Goal: Task Accomplishment & Management: Complete application form

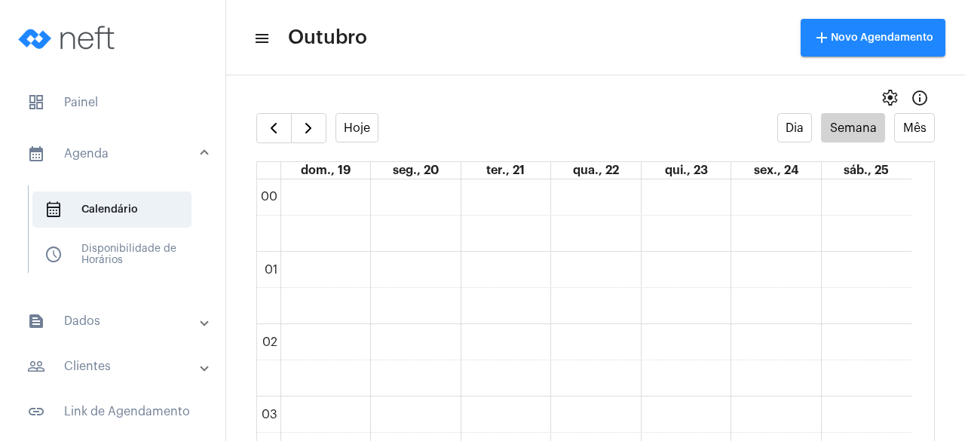
scroll to position [1266, 0]
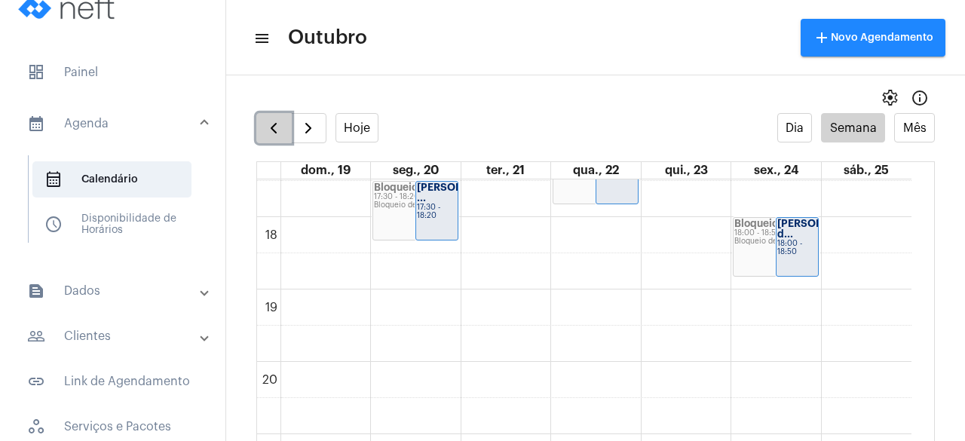
click at [276, 114] on button "button" at bounding box center [273, 128] width 35 height 30
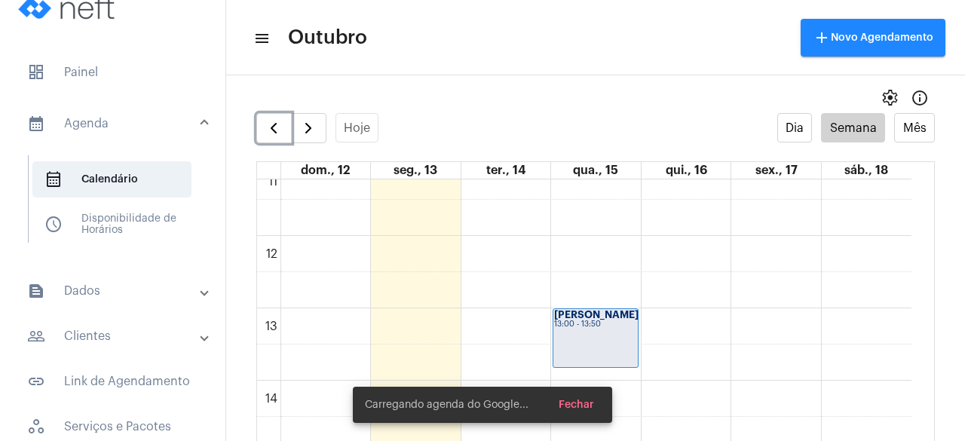
scroll to position [1114, 0]
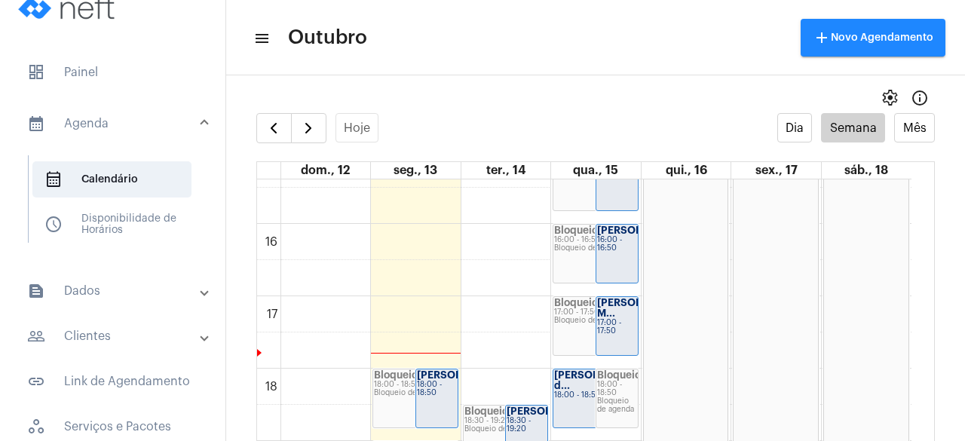
click at [87, 339] on mat-panel-title "people_outline Clientes" at bounding box center [114, 336] width 174 height 18
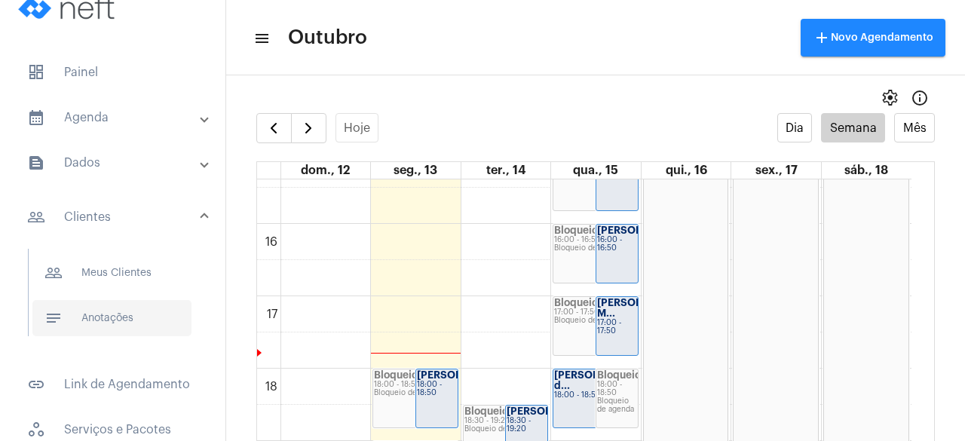
click at [116, 319] on span "notes Anotações" at bounding box center [111, 318] width 159 height 36
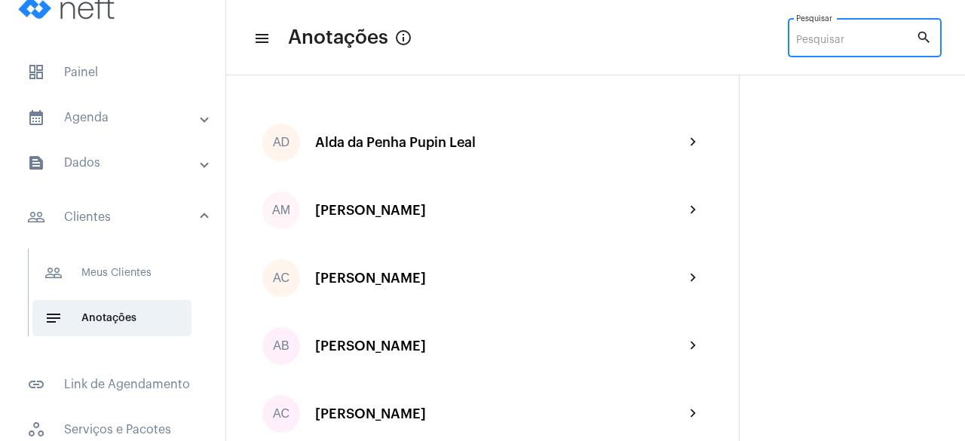
click at [812, 39] on input "Pesquisar" at bounding box center [856, 41] width 120 height 12
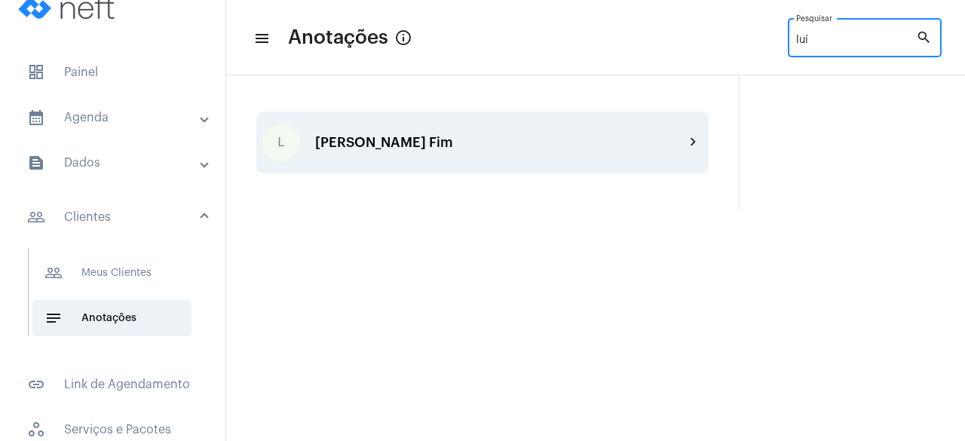
type input "luí"
click at [500, 132] on div "L [PERSON_NAME] Fim chevron_right" at bounding box center [482, 143] width 453 height 62
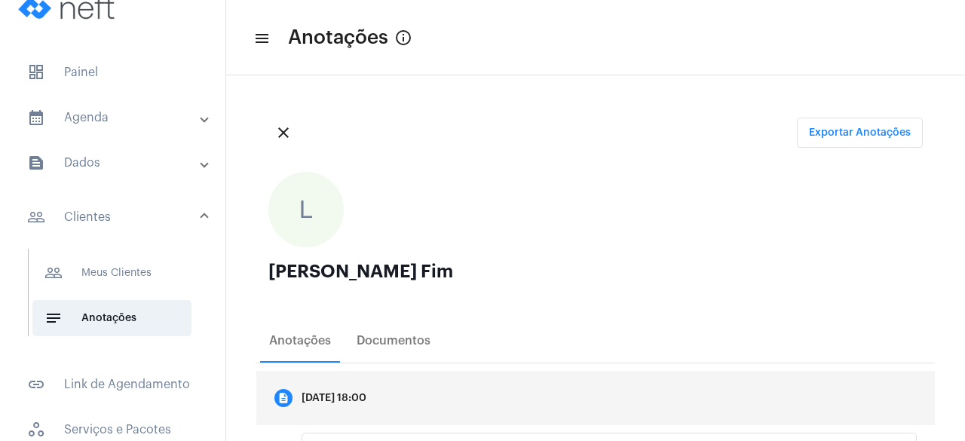
scroll to position [123, 0]
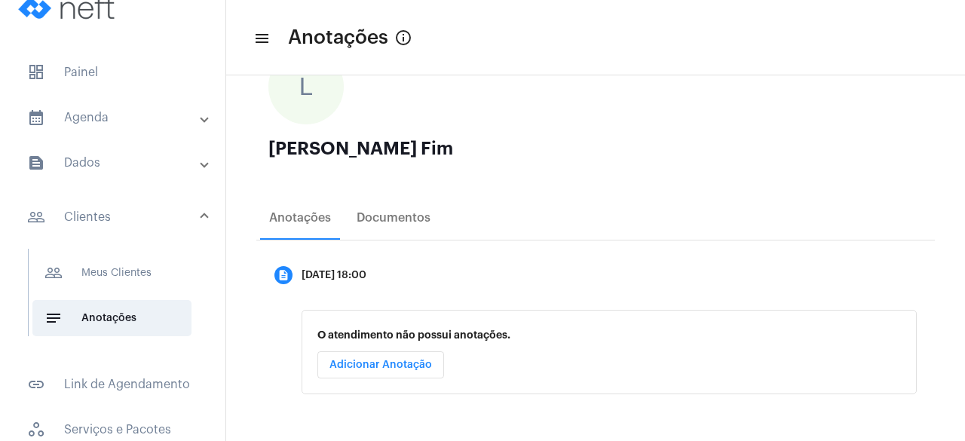
click at [398, 358] on button "Adicionar Anotação" at bounding box center [381, 364] width 127 height 27
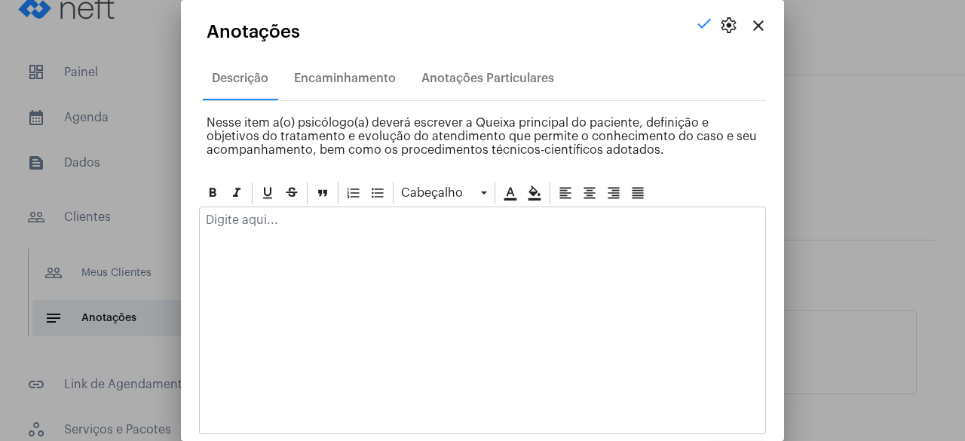
click at [295, 229] on div at bounding box center [483, 223] width 566 height 33
click at [324, 222] on p "Está tomando sertralina 50mg." at bounding box center [483, 220] width 554 height 14
drag, startPoint x: 320, startPoint y: 222, endPoint x: 296, endPoint y: 242, distance: 31.1
click at [296, 242] on div "Está tomando sertralina 50mg." at bounding box center [482, 321] width 567 height 228
click at [343, 218] on p "Está tomando sertralina 50mg." at bounding box center [483, 220] width 554 height 14
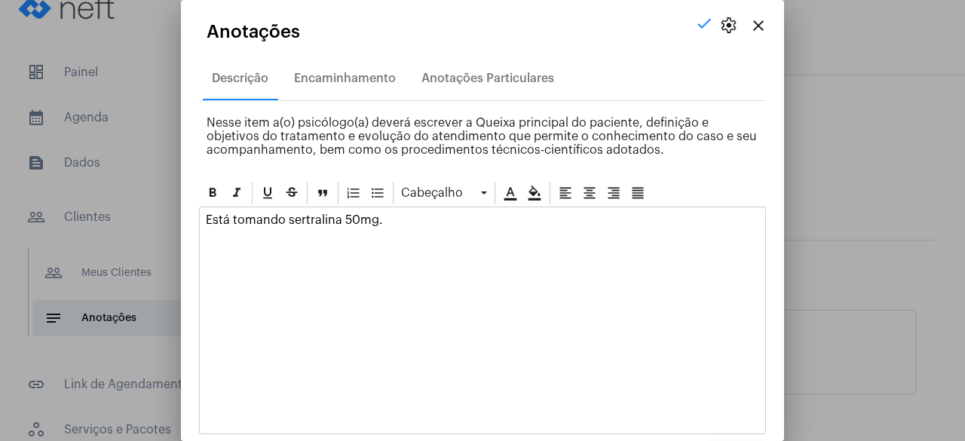
click at [379, 224] on p "Está tomando sertralina 50mg." at bounding box center [483, 220] width 554 height 14
click at [377, 222] on p "Está tomando sertralina 50mg." at bounding box center [483, 220] width 554 height 14
click at [570, 236] on p "Recebeu diagnóstico de fibromialgia recentemente." at bounding box center [483, 242] width 554 height 14
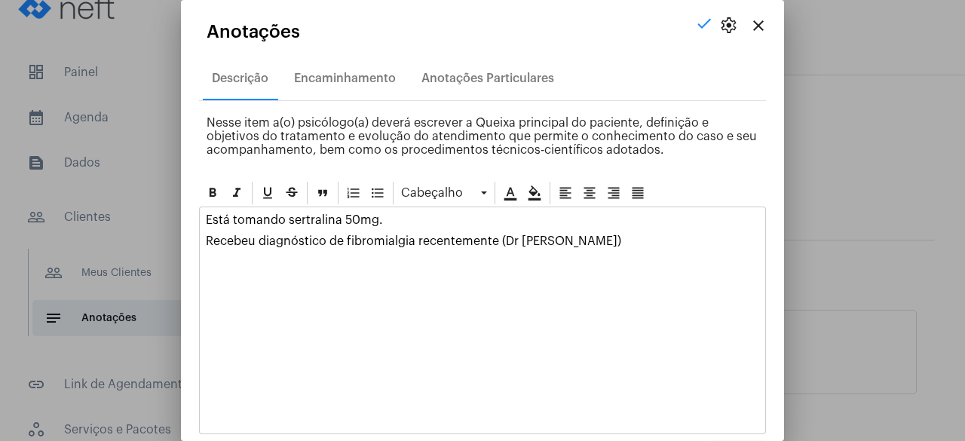
click at [680, 245] on p "Recebeu diagnóstico de fibromialgia recentemente (Dr [PERSON_NAME])" at bounding box center [483, 242] width 554 height 14
click at [674, 244] on p "Recebeu diagnóstico de fibromialgia recentemente (Dr [PERSON_NAME])" at bounding box center [483, 242] width 554 height 14
click at [409, 228] on div "Está tomando sertralina 50mg. Recebeu diagnóstico de fibromialgia recentemente …" at bounding box center [483, 234] width 566 height 54
click at [672, 239] on p "Recebeu diagnóstico de fibromialgia recentemente (Dr [PERSON_NAME])" at bounding box center [483, 242] width 554 height 14
click at [652, 247] on div "Está tomando sertralina 50mg. Recebeu diagnóstico de fibromialgia recentemente …" at bounding box center [483, 234] width 566 height 54
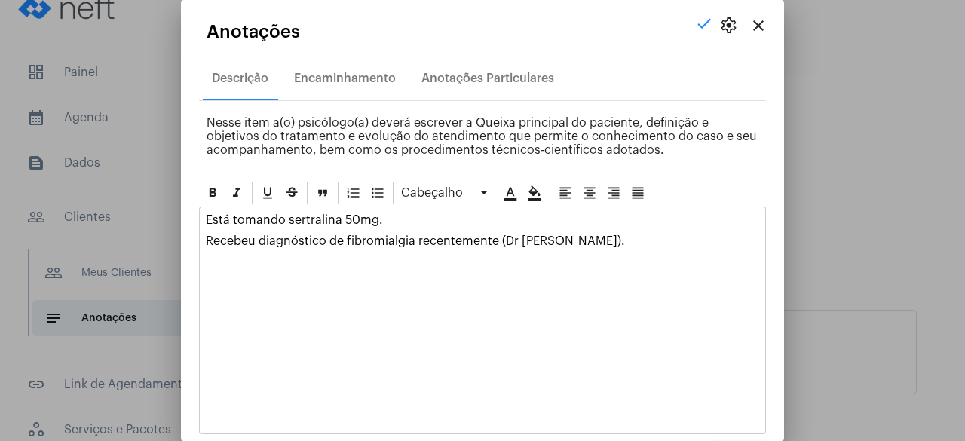
click at [656, 242] on p "Recebeu diagnóstico de fibromialgia recentemente (Dr [PERSON_NAME])." at bounding box center [483, 242] width 554 height 14
click at [387, 220] on p "Está tomando sertralina 50mg." at bounding box center [483, 220] width 554 height 14
click at [449, 230] on div "Está tomando sertralina 50mg. Recebeu diagnóstico de fibromialgia recentemente …" at bounding box center [483, 234] width 566 height 54
click at [451, 238] on p "Recebeu diagnóstico de fibromialgia recentemente (Dr [PERSON_NAME])." at bounding box center [483, 242] width 554 height 14
click at [509, 254] on div "Está tomando sertralina 50mg. Recebeu diagnóstico de fibromialgia recentemente …" at bounding box center [483, 234] width 566 height 54
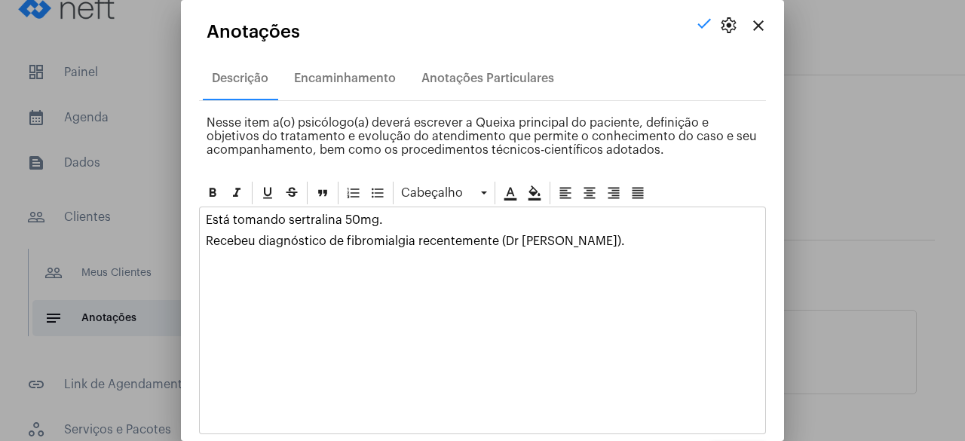
click at [668, 239] on p "Recebeu diagnóstico de fibromialgia recentemente (Dr [PERSON_NAME])." at bounding box center [483, 242] width 554 height 14
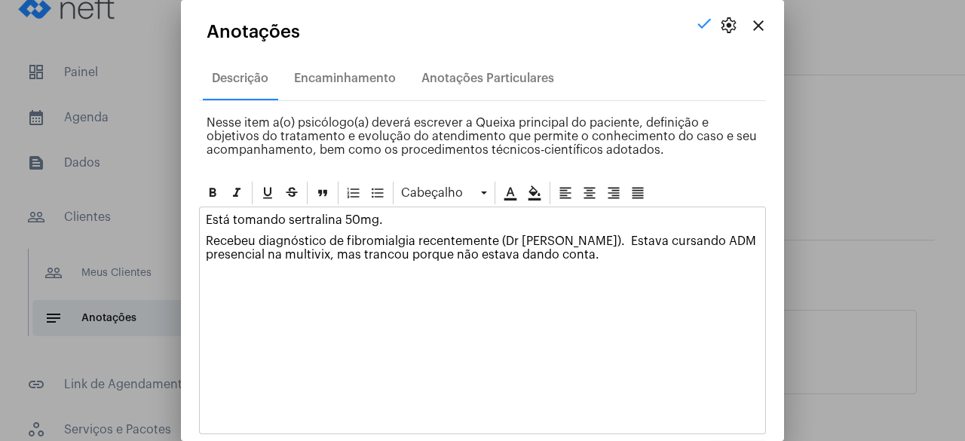
click at [673, 251] on p "Recebeu diagnóstico de fibromialgia recentemente (Dr [PERSON_NAME]). Estava cur…" at bounding box center [483, 248] width 554 height 27
click at [678, 255] on p "Recebeu diagnóstico de fibromialgia recentemente (Dr [PERSON_NAME]). Estava cur…" at bounding box center [483, 248] width 554 height 27
click at [685, 258] on p "Recebeu diagnóstico de fibromialgia recentemente (Dr [PERSON_NAME]). Estava cur…" at bounding box center [483, 248] width 554 height 27
click at [287, 253] on p "Recebeu diagnóstico de fibromialgia recentemente (Dr [PERSON_NAME]). Estava cur…" at bounding box center [483, 248] width 554 height 27
click at [293, 254] on p "Recebeu diagnóstico de fibromialgia recentemente (Dr [PERSON_NAME]). Estava cur…" at bounding box center [483, 248] width 554 height 27
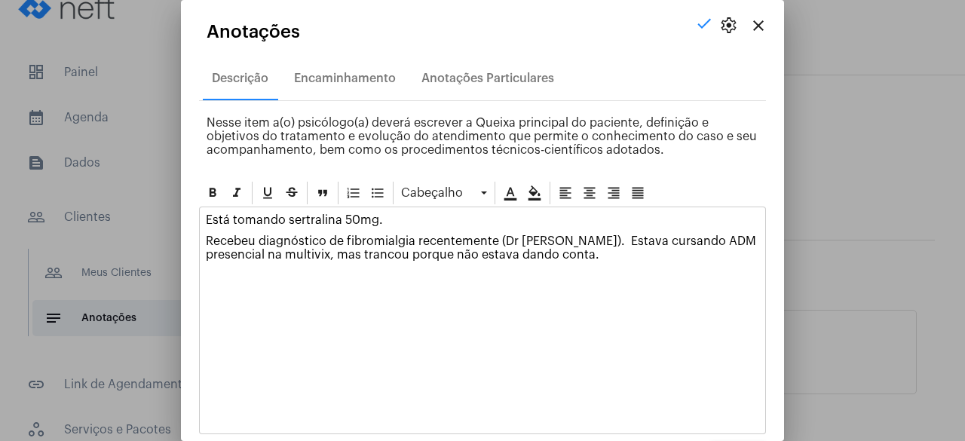
click at [324, 257] on p "Recebeu diagnóstico de fibromialgia recentemente (Dr [PERSON_NAME]). Estava cur…" at bounding box center [483, 248] width 554 height 27
click at [385, 254] on p "Recebeu diagnóstico de fibromialgia recentemente (Dr [PERSON_NAME]). Estava cur…" at bounding box center [483, 248] width 554 height 27
click at [456, 245] on p "Recebeu diagnóstico de fibromialgia recentemente (Dr [PERSON_NAME]). Estava cur…" at bounding box center [483, 248] width 554 height 27
click at [682, 253] on p "Recebeu diagnóstico de fibromialgia recentemente (Dr [PERSON_NAME]). Estava cur…" at bounding box center [483, 248] width 554 height 27
click at [673, 253] on p "Recebeu diagnóstico de fibromialgia recentemente (Dr [PERSON_NAME]). Estava cur…" at bounding box center [483, 248] width 554 height 27
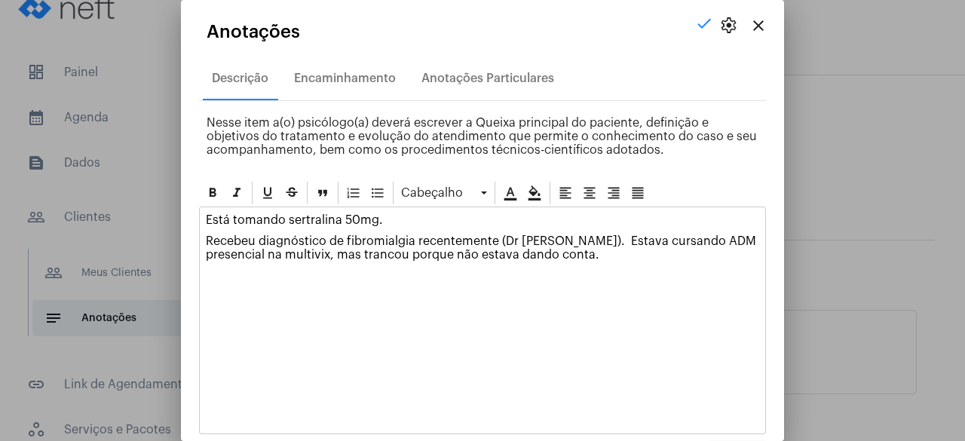
click at [680, 256] on p "Recebeu diagnóstico de fibromialgia recentemente (Dr [PERSON_NAME]). Estava cur…" at bounding box center [483, 248] width 554 height 27
click at [658, 239] on p "Recebeu diagnóstico de fibromialgia recentemente (Dr [PERSON_NAME]). Estava cur…" at bounding box center [483, 248] width 554 height 27
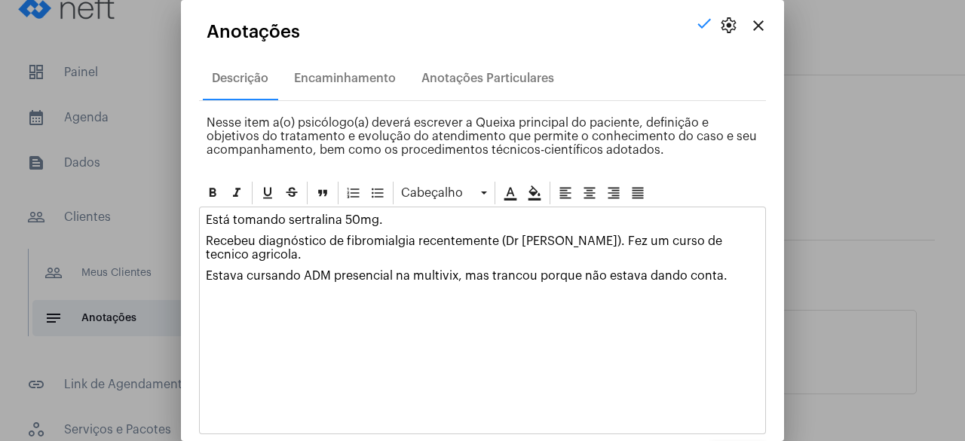
click at [443, 258] on p "Recebeu diagnóstico de fibromialgia recentemente (Dr [PERSON_NAME]). Fez um cur…" at bounding box center [483, 248] width 554 height 27
click at [741, 274] on p "Estava cursando ADM presencial na multivix, mas trancou porque não estava dando…" at bounding box center [483, 276] width 554 height 14
click at [289, 318] on div "Está tomando sertralina 50mg. Recebeu diagnóstico de fibromialgia recentemente …" at bounding box center [482, 321] width 567 height 228
click at [436, 295] on div "Está tomando sertralina 50mg. Recebeu diagnóstico de fibromialgia recentemente …" at bounding box center [483, 258] width 566 height 103
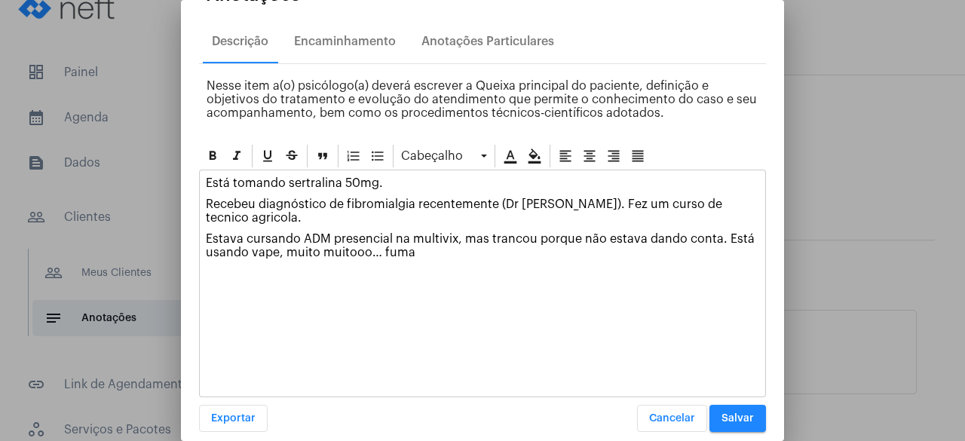
scroll to position [51, 0]
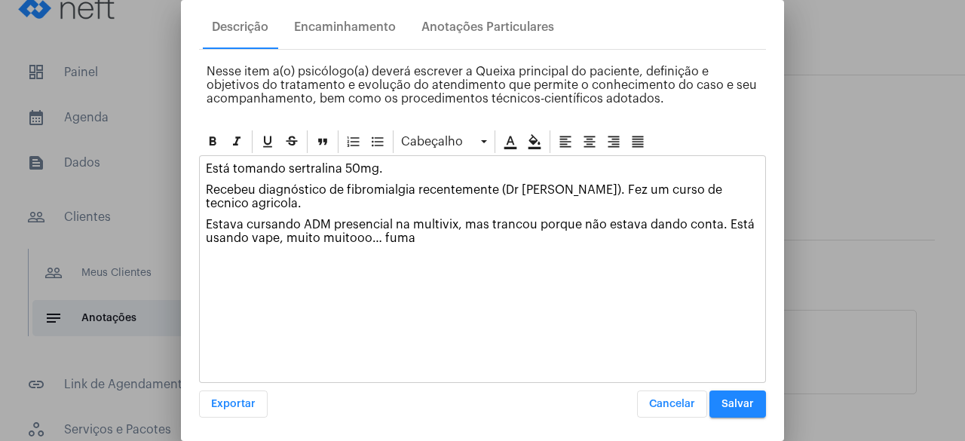
click at [457, 257] on div "Está tomando sertralina 50mg. Recebeu diagnóstico de fibromialgia recentemente …" at bounding box center [482, 269] width 567 height 228
click at [427, 244] on div "Está tomando sertralina 50mg. Recebeu diagnóstico de fibromialgia recentemente …" at bounding box center [483, 207] width 566 height 103
click at [364, 257] on div "Está tomando sertralina 50mg. Recebeu diagnóstico de fibromialgia recentemente …" at bounding box center [482, 269] width 567 height 228
click at [434, 235] on p "Estava cursando ADM presencial na multivix, mas trancou porque não estava dando…" at bounding box center [483, 231] width 554 height 27
click at [441, 244] on div "Está tomando sertralina 50mg. Recebeu diagnóstico de fibromialgia recentemente …" at bounding box center [483, 207] width 566 height 103
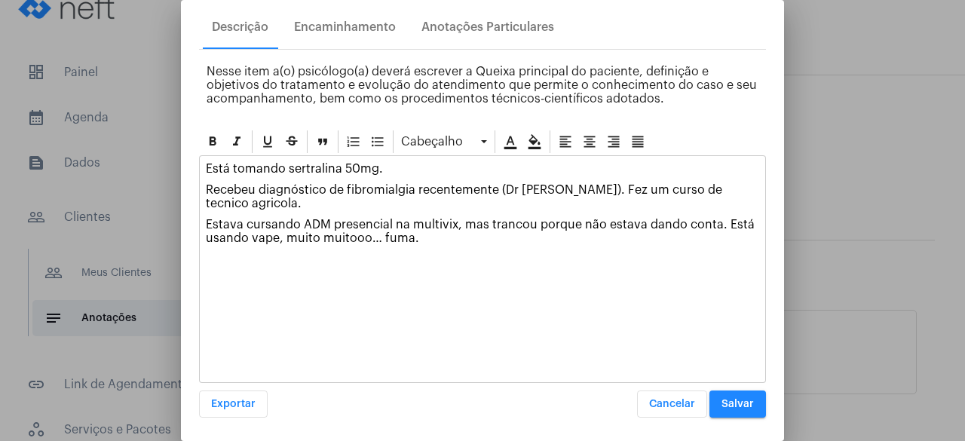
click at [456, 227] on p "Estava cursando ADM presencial na multivix, mas trancou porque não estava dando…" at bounding box center [483, 231] width 554 height 27
click at [455, 239] on p "Estava cursando ADM presencial na multivix, mas trancou porque não estava dando…" at bounding box center [483, 231] width 554 height 27
click at [457, 226] on p "Estava cursando ADM presencial na multivix, mas trancou porque não estava dando…" at bounding box center [483, 231] width 554 height 27
click at [443, 239] on p "Estava cursando ADM presencial na multivix, mas trancou porque não estava dando…" at bounding box center [483, 231] width 554 height 27
click at [409, 246] on div "Está tomando sertralina 50mg. Recebeu diagnóstico de fibromialgia recentemente …" at bounding box center [483, 207] width 566 height 103
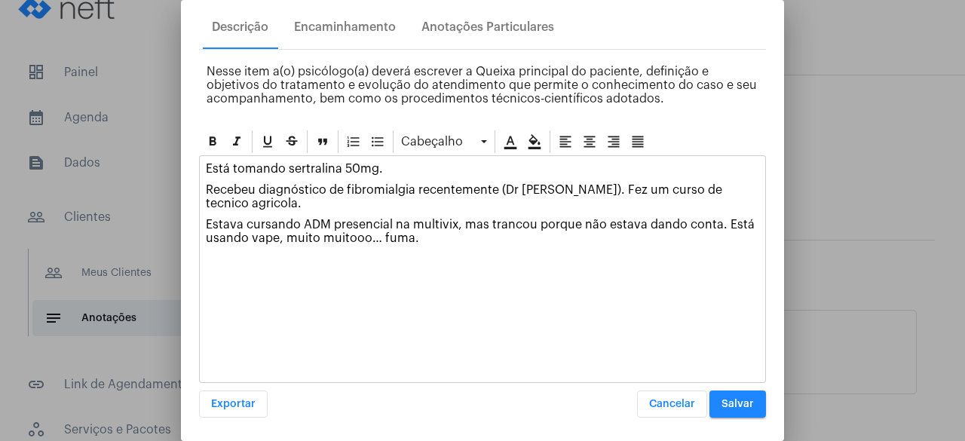
click at [411, 242] on div "Está tomando sertralina 50mg. Recebeu diagnóstico de fibromialgia recentemente …" at bounding box center [483, 207] width 566 height 103
click at [708, 277] on p at bounding box center [483, 281] width 554 height 14
click at [722, 404] on span "Salvar" at bounding box center [738, 404] width 32 height 11
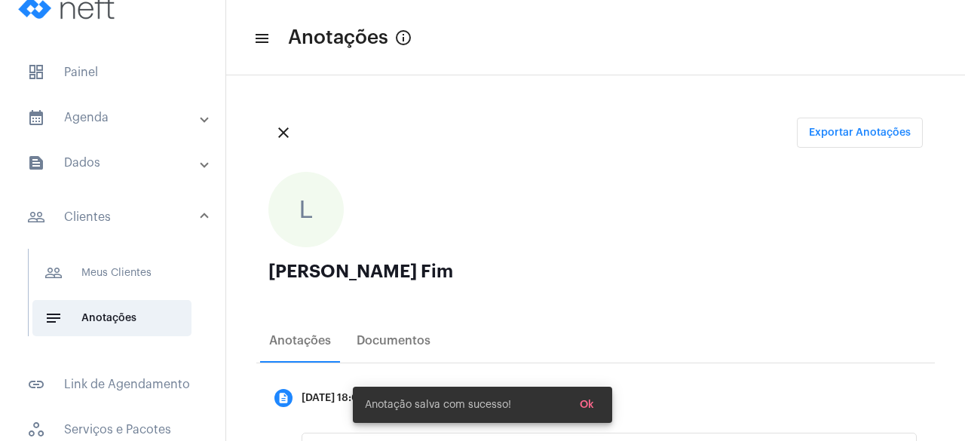
click at [134, 123] on mat-panel-title "calendar_month_outlined Agenda" at bounding box center [114, 118] width 174 height 18
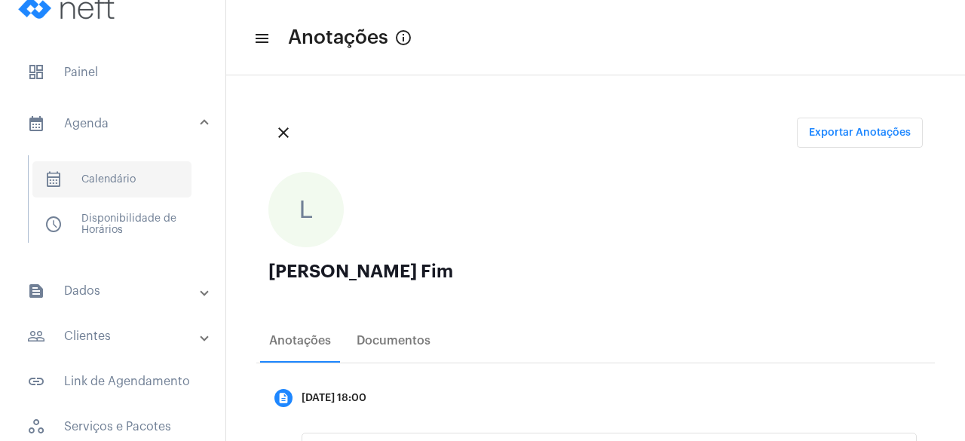
click at [122, 171] on span "calendar_month_outlined Calendário" at bounding box center [111, 179] width 159 height 36
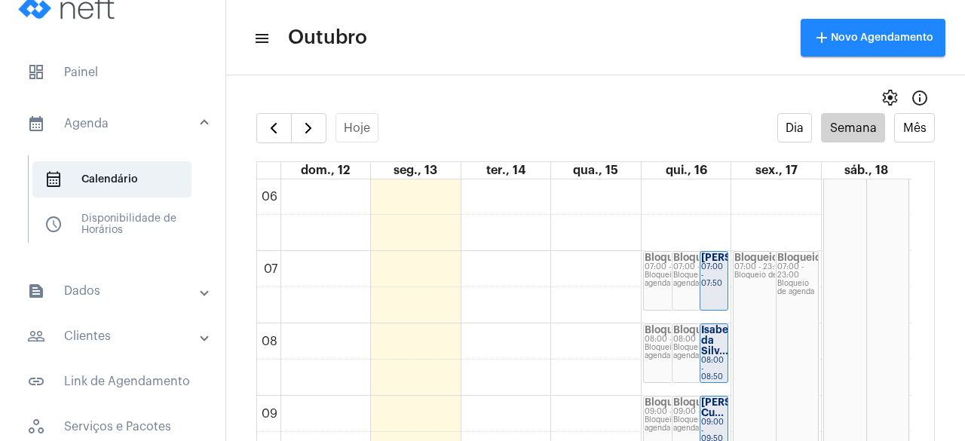
scroll to position [661, 0]
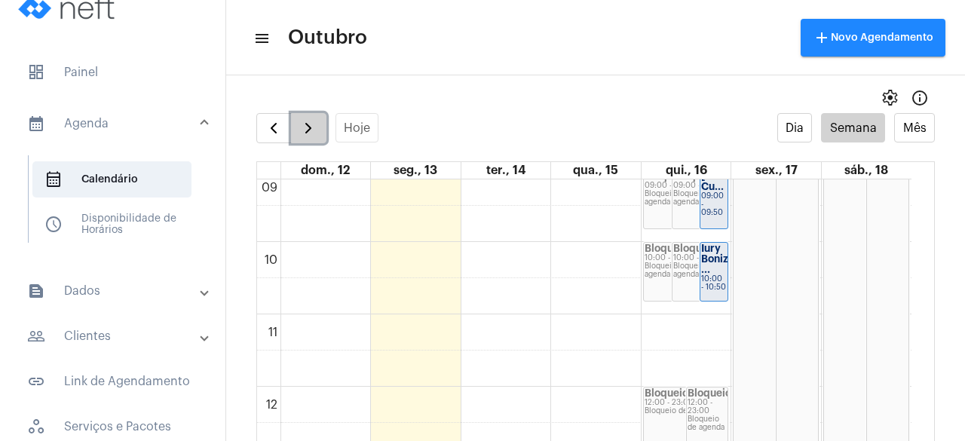
click at [302, 137] on span "button" at bounding box center [308, 128] width 18 height 18
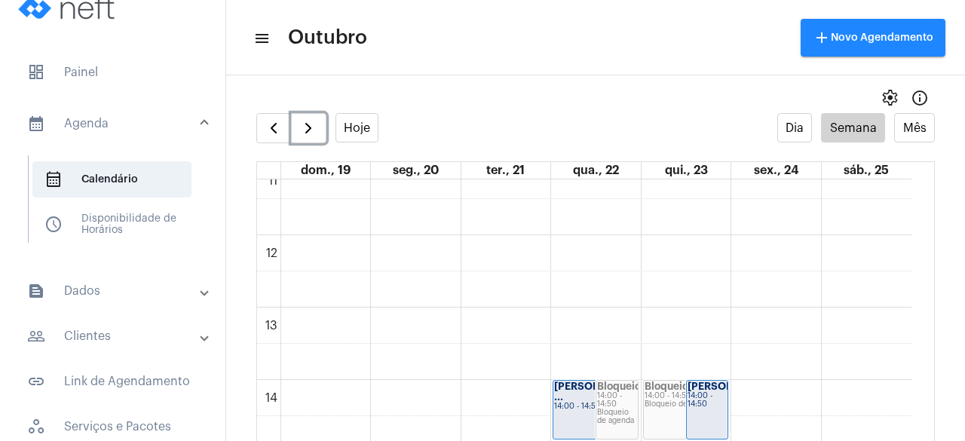
scroll to position [888, 0]
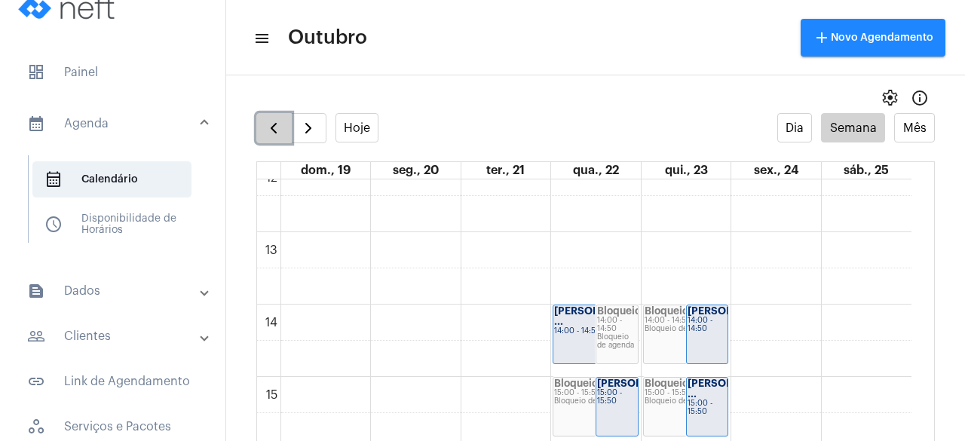
click at [258, 123] on button "button" at bounding box center [273, 128] width 35 height 30
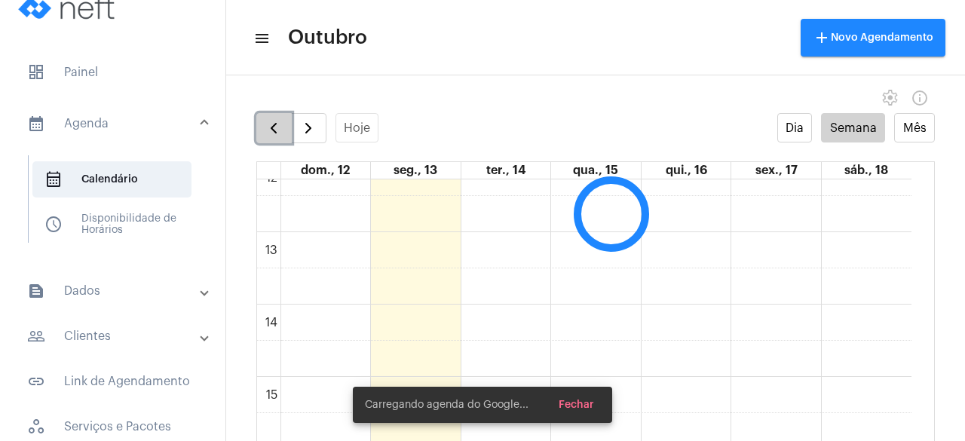
scroll to position [435, 0]
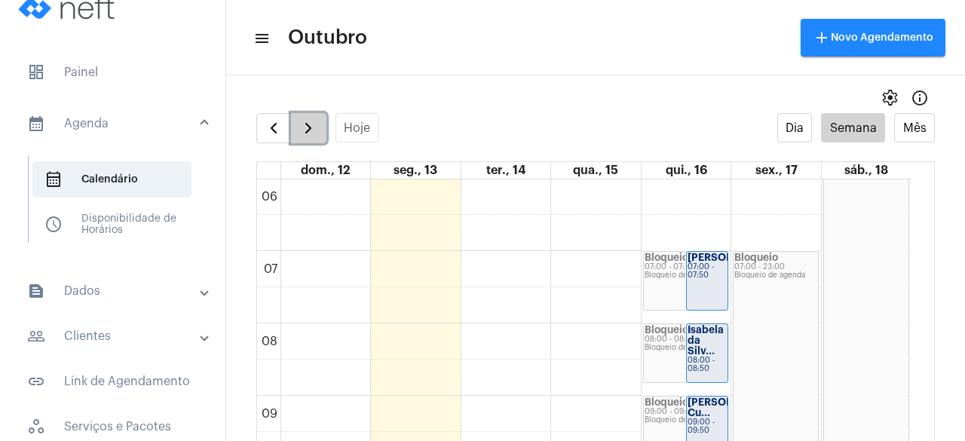
click at [305, 120] on span "button" at bounding box center [308, 128] width 18 height 18
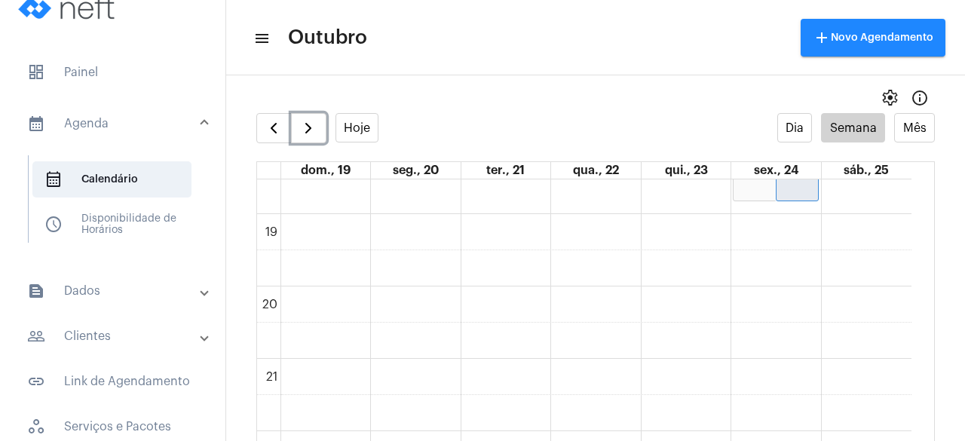
scroll to position [1190, 0]
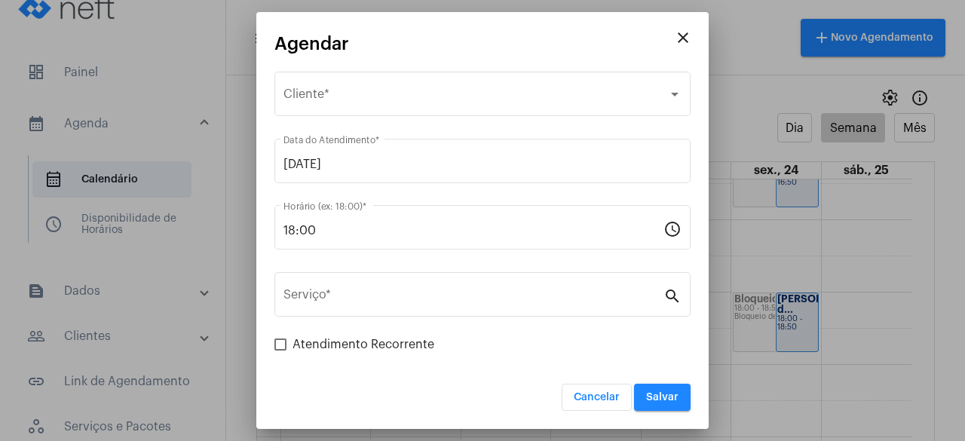
click at [682, 37] on mat-icon "close" at bounding box center [683, 38] width 18 height 18
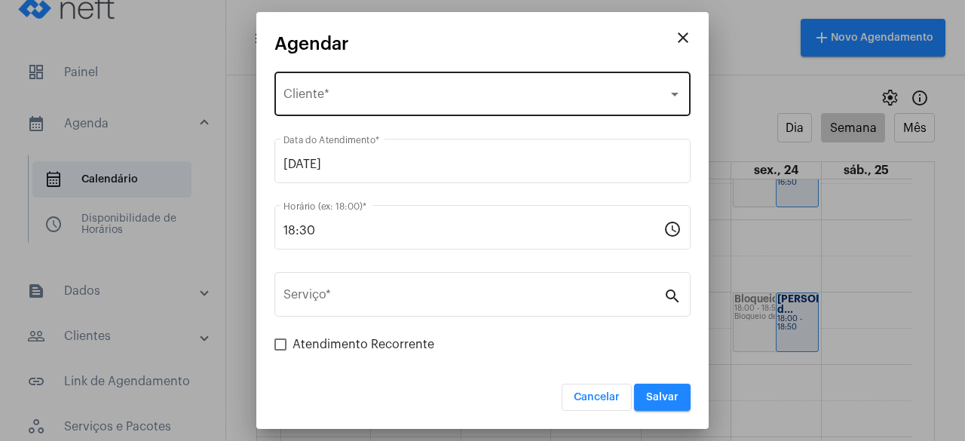
click at [365, 101] on span "Selecione o Cliente" at bounding box center [476, 98] width 385 height 14
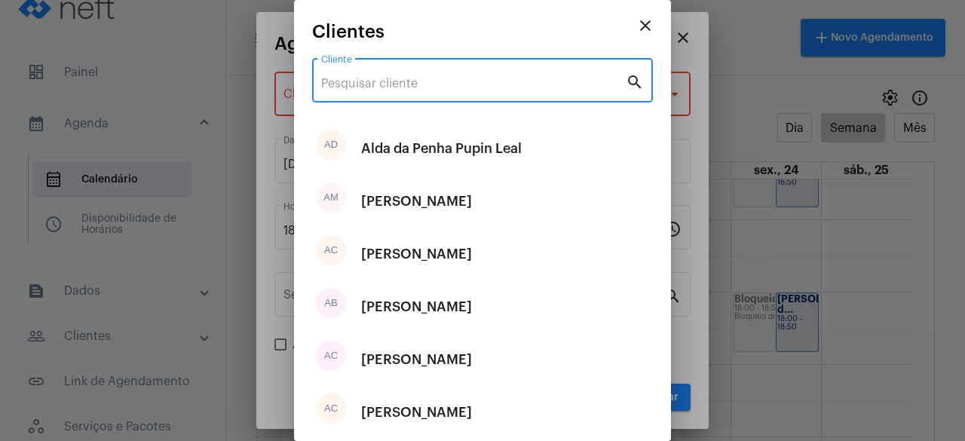
click at [376, 81] on input "Cliente" at bounding box center [473, 84] width 305 height 14
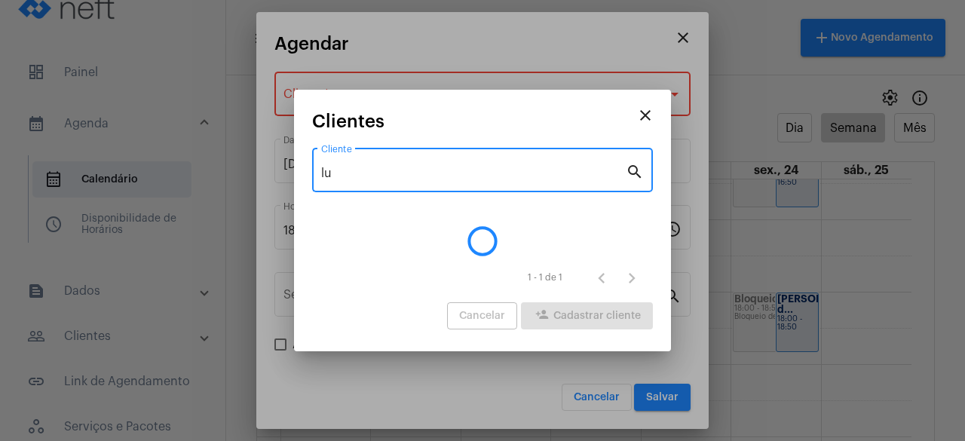
type input "l"
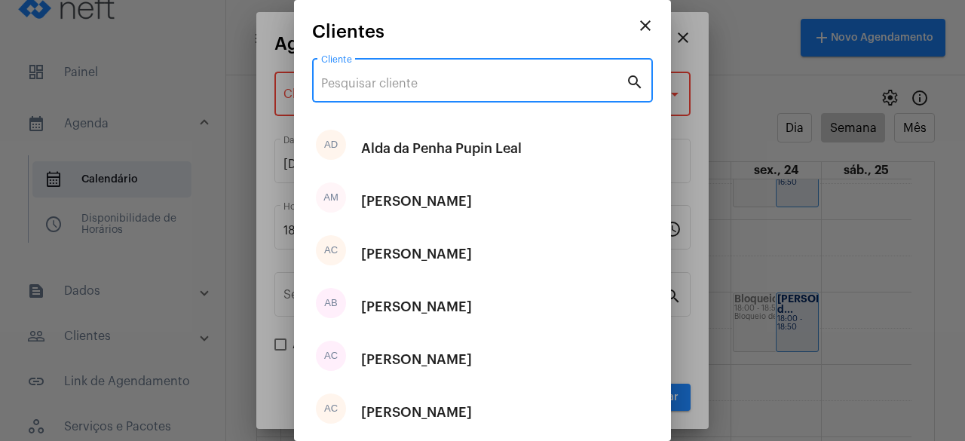
type input "L"
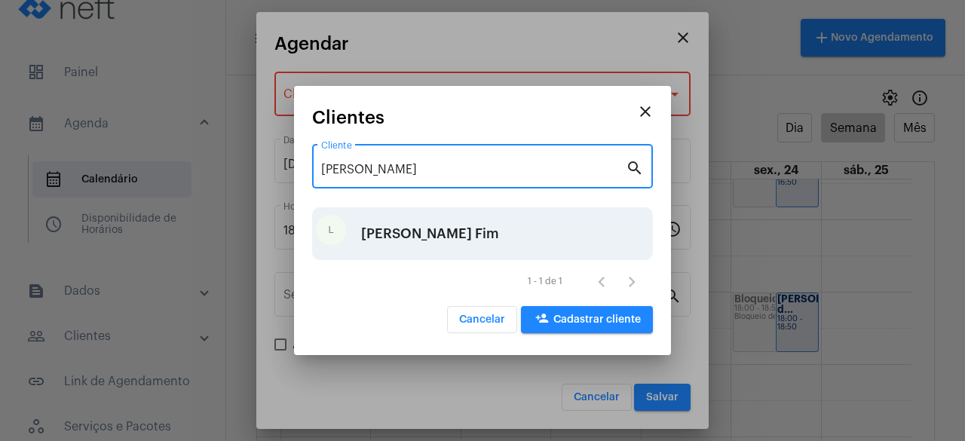
type input "[PERSON_NAME]"
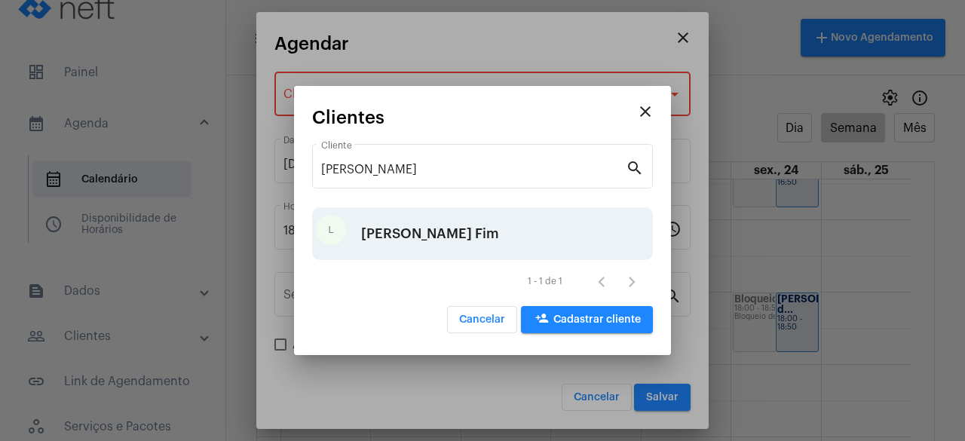
click at [472, 234] on div "[PERSON_NAME] Fim" at bounding box center [430, 233] width 138 height 45
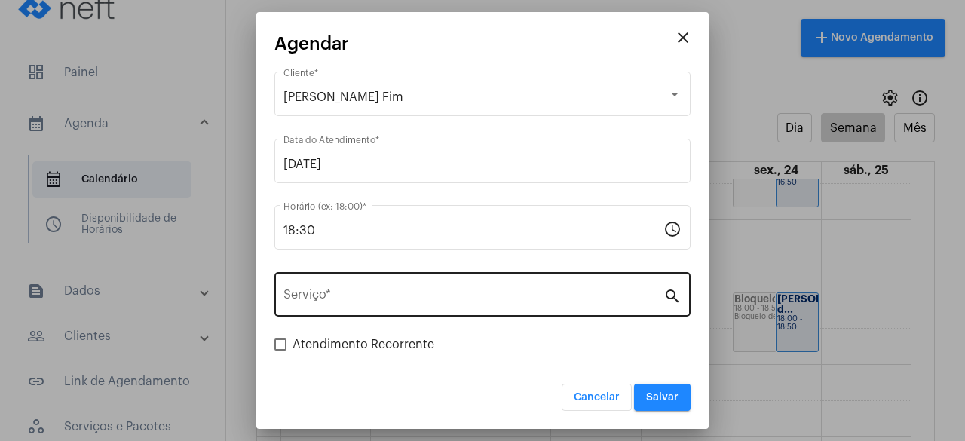
click at [434, 288] on div "Serviço *" at bounding box center [474, 293] width 380 height 48
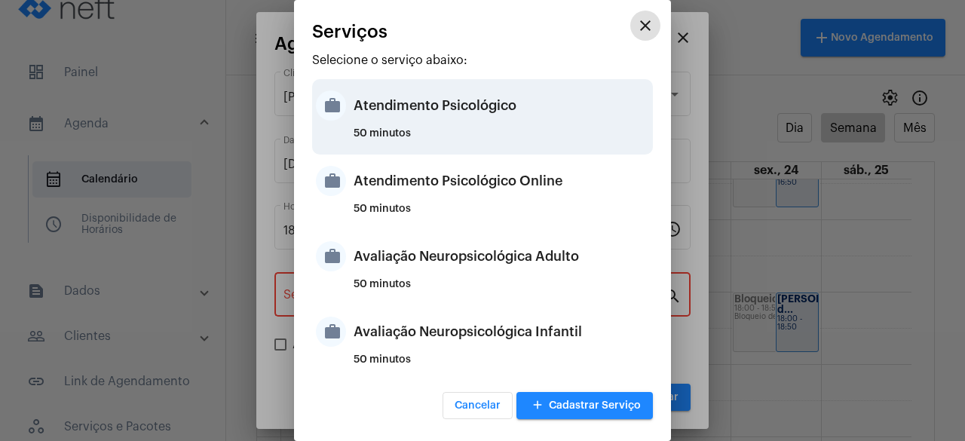
click at [466, 124] on div "Atendimento Psicológico" at bounding box center [502, 105] width 296 height 45
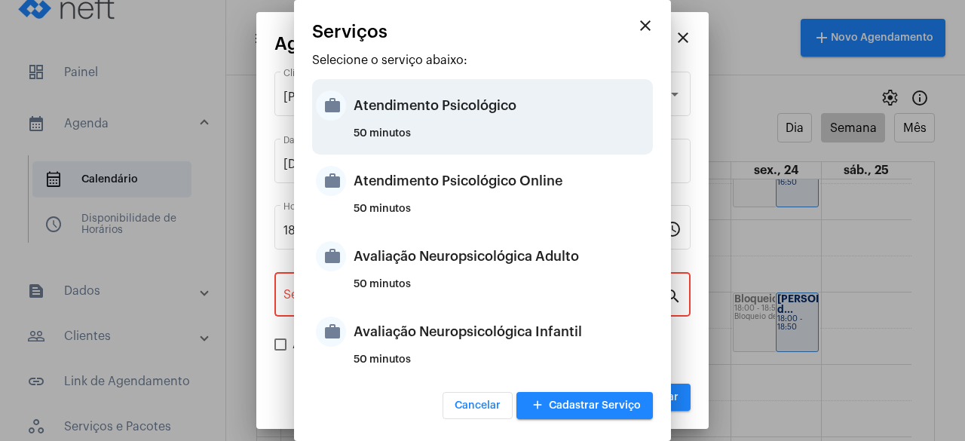
type input "Atendimento Psicológico"
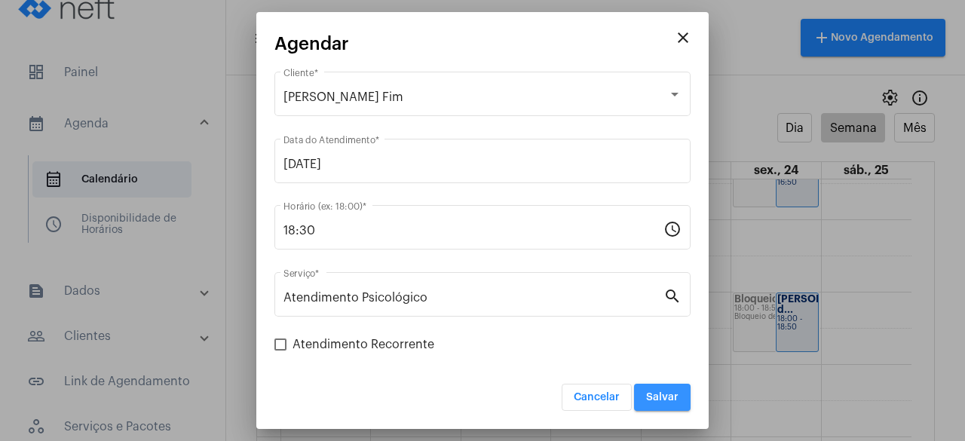
click at [668, 397] on span "Salvar" at bounding box center [662, 397] width 32 height 11
